Goal: Information Seeking & Learning: Learn about a topic

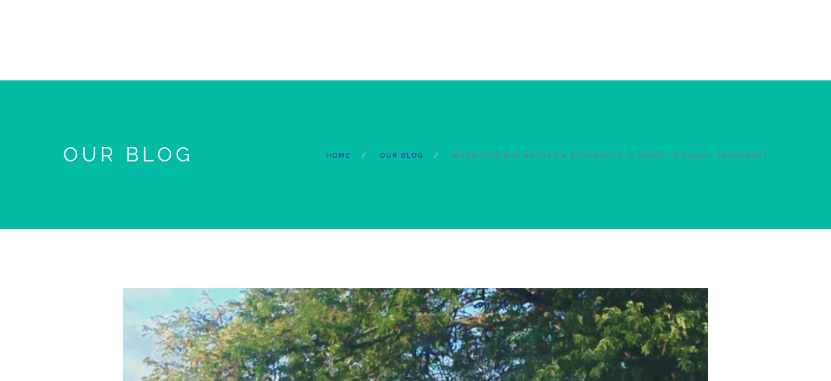
select select "12:30"
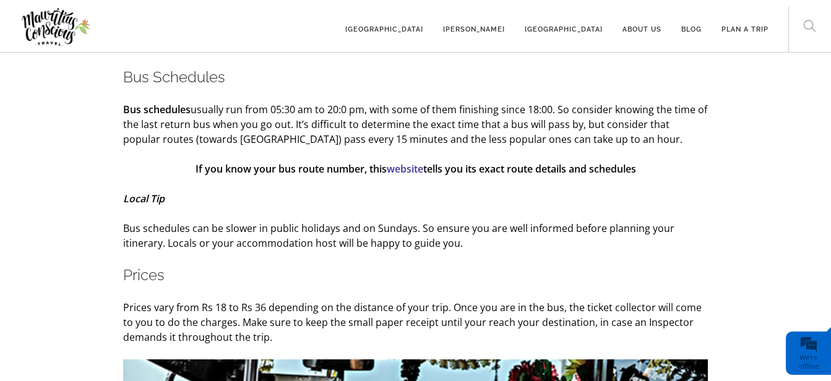
scroll to position [2143, 0]
click at [407, 167] on link "website" at bounding box center [405, 168] width 36 height 14
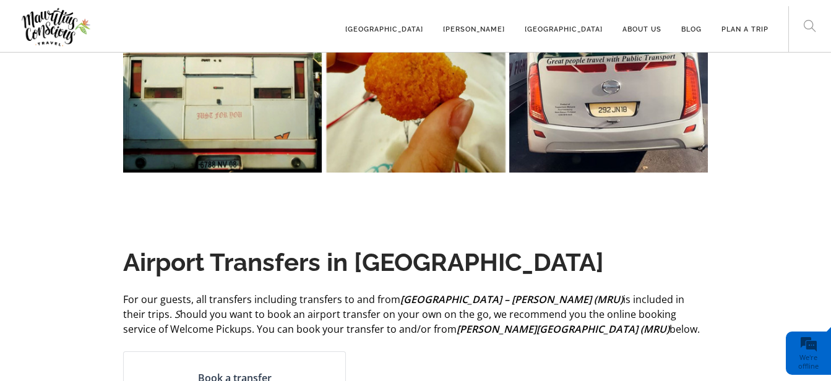
scroll to position [3336, 0]
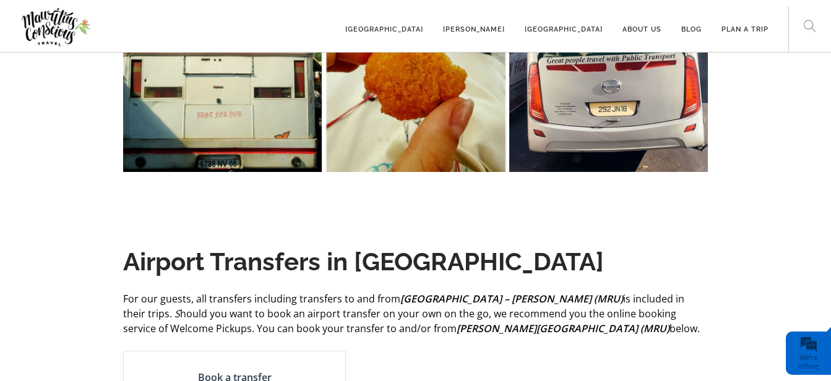
select select "12:30"
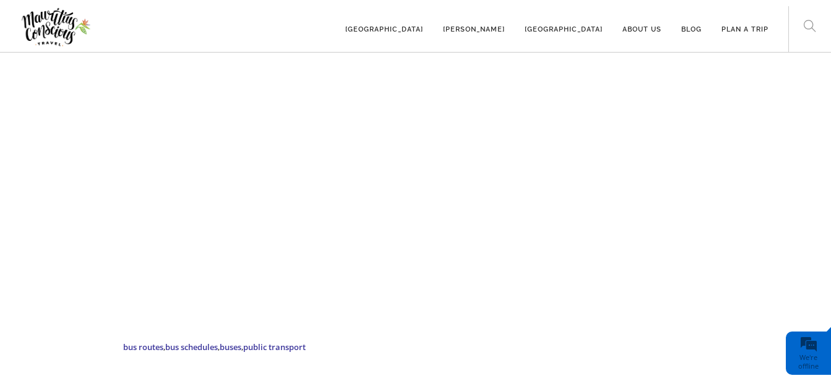
scroll to position [4368, 0]
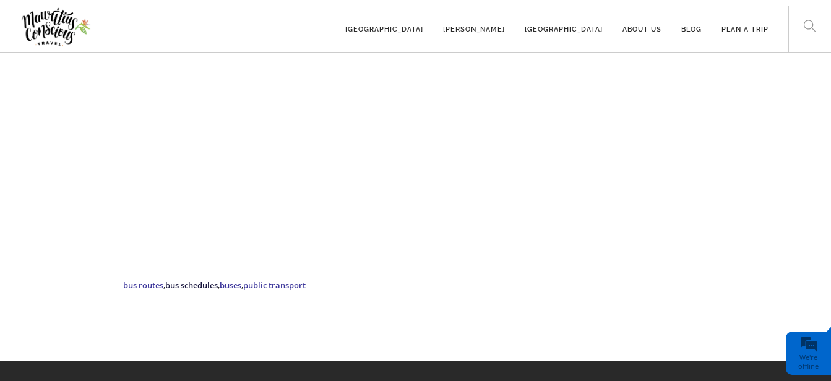
click at [205, 291] on link "bus schedules" at bounding box center [191, 285] width 53 height 11
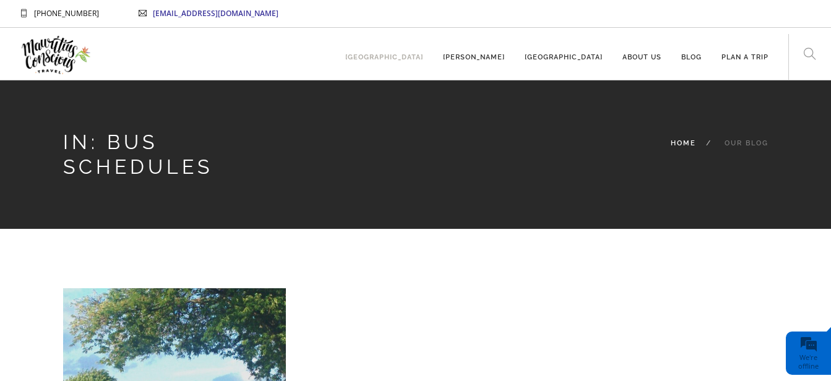
click at [423, 54] on link "[GEOGRAPHIC_DATA]" at bounding box center [384, 52] width 78 height 34
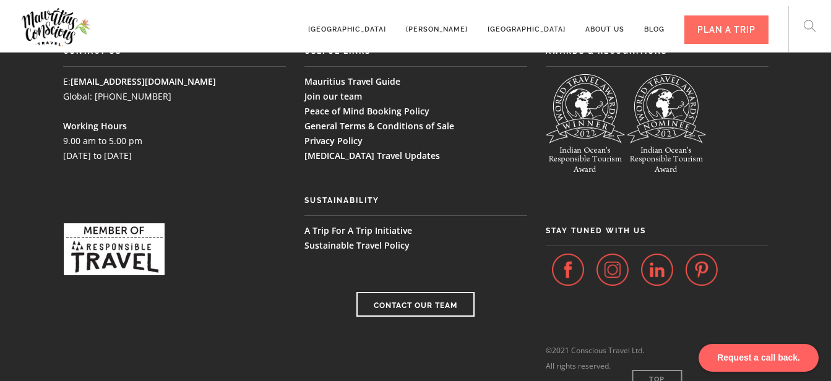
scroll to position [3306, 0]
